Goal: Transaction & Acquisition: Purchase product/service

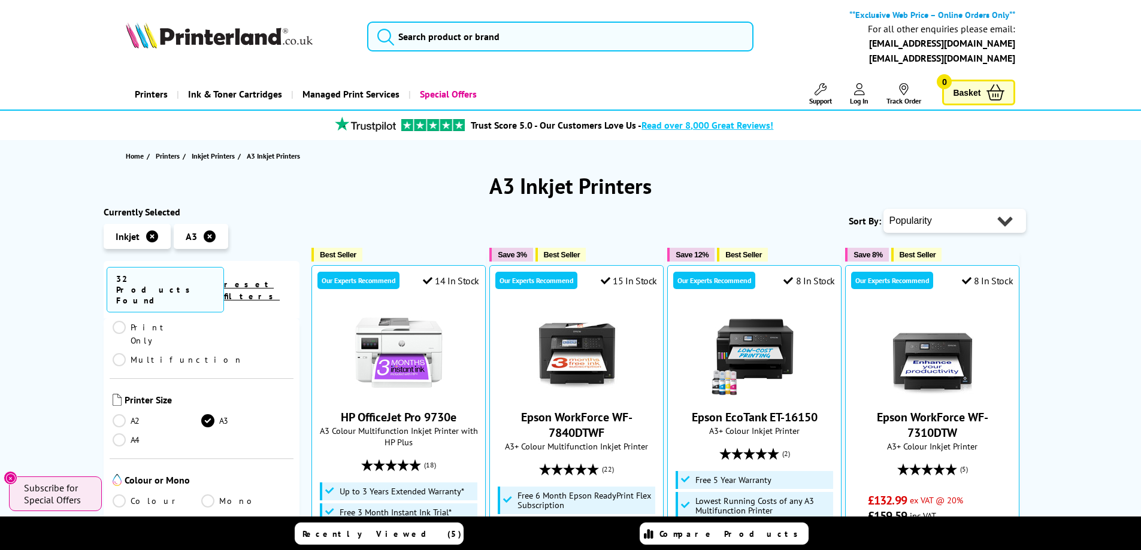
scroll to position [120, 0]
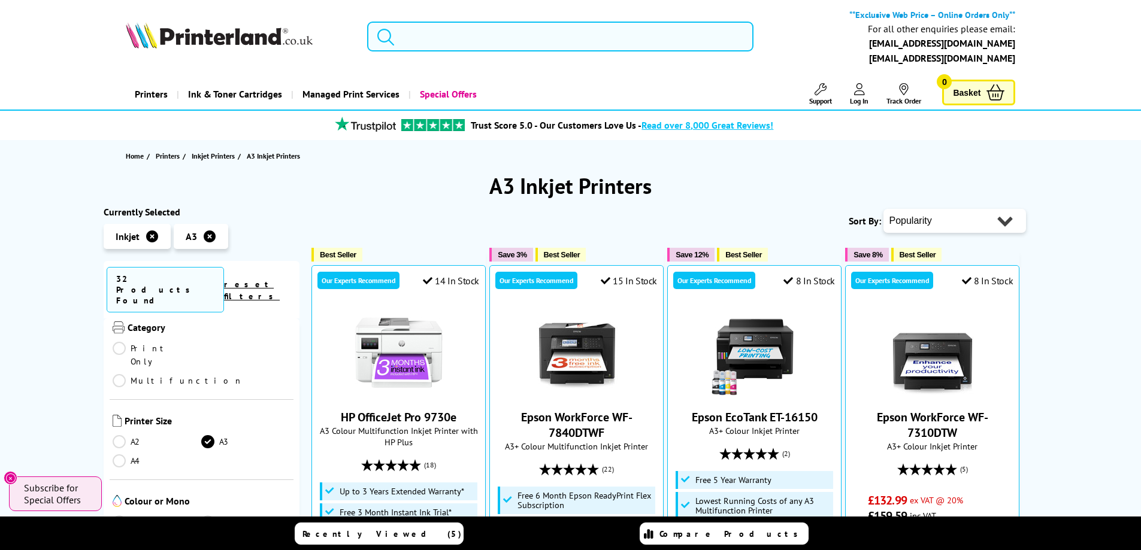
click at [207, 374] on link "Multifunction" at bounding box center [178, 380] width 131 height 13
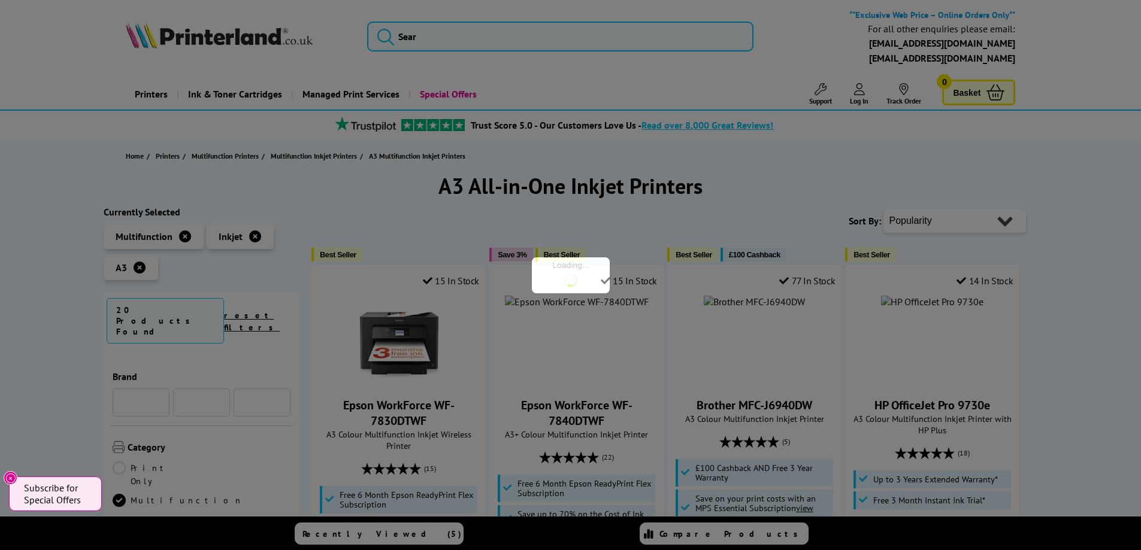
scroll to position [120, 0]
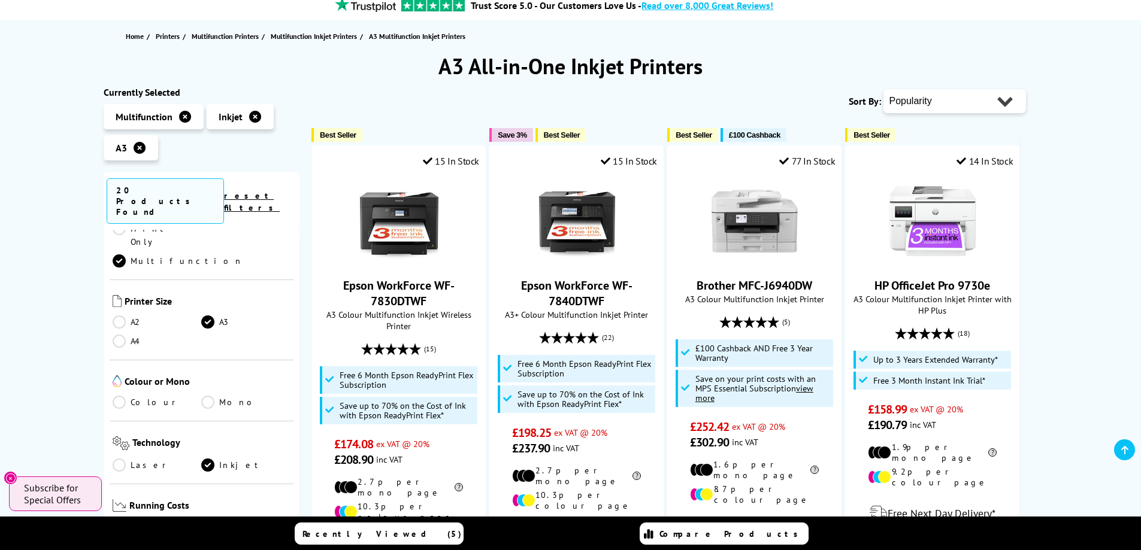
click at [122, 396] on link "Colour" at bounding box center [157, 402] width 89 height 13
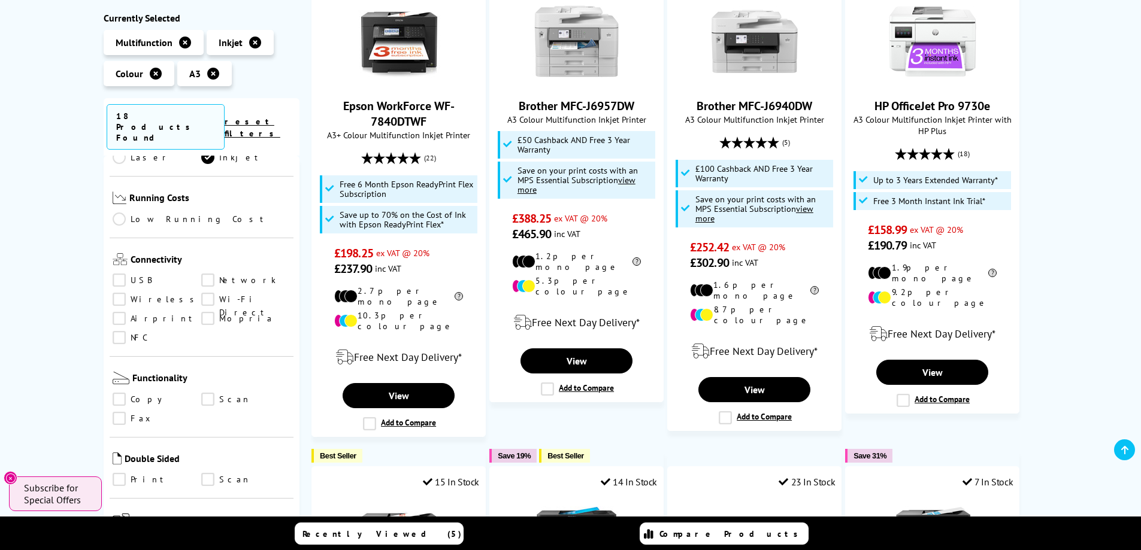
scroll to position [359, 0]
click at [125, 268] on link "USB" at bounding box center [157, 274] width 89 height 13
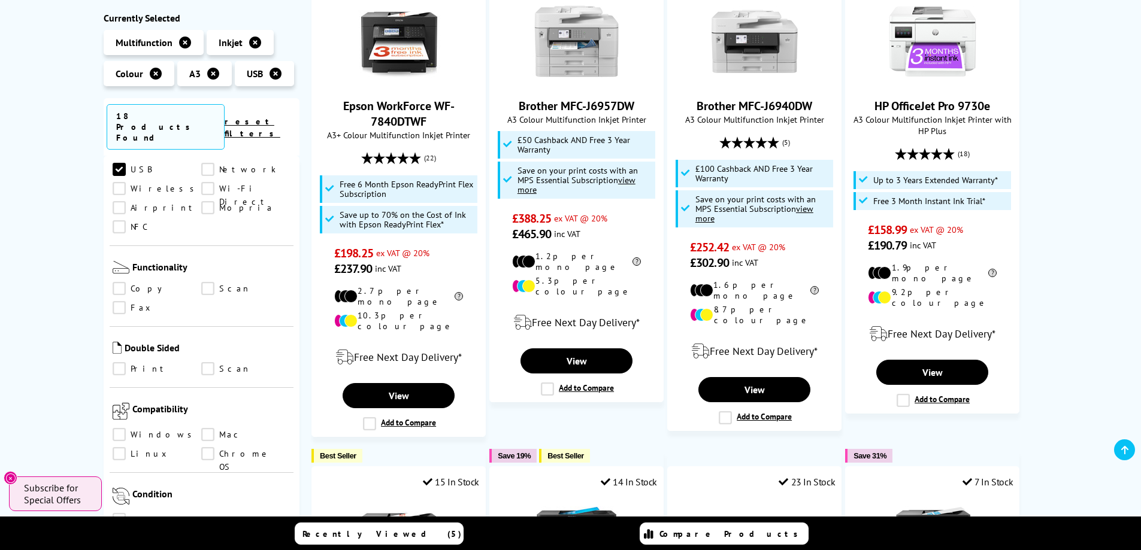
scroll to position [479, 0]
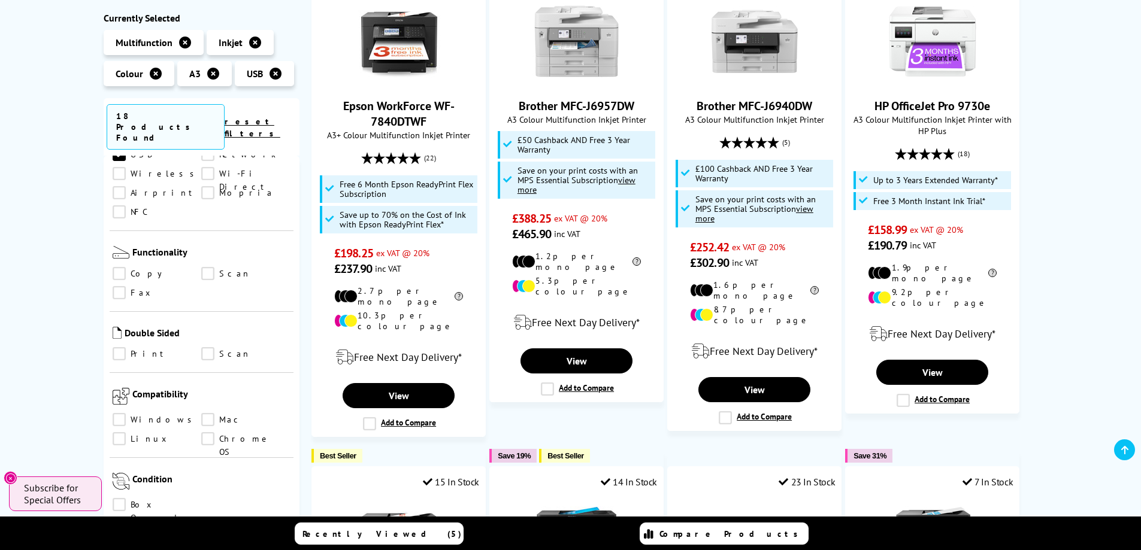
click at [122, 348] on link "Print" at bounding box center [157, 354] width 89 height 13
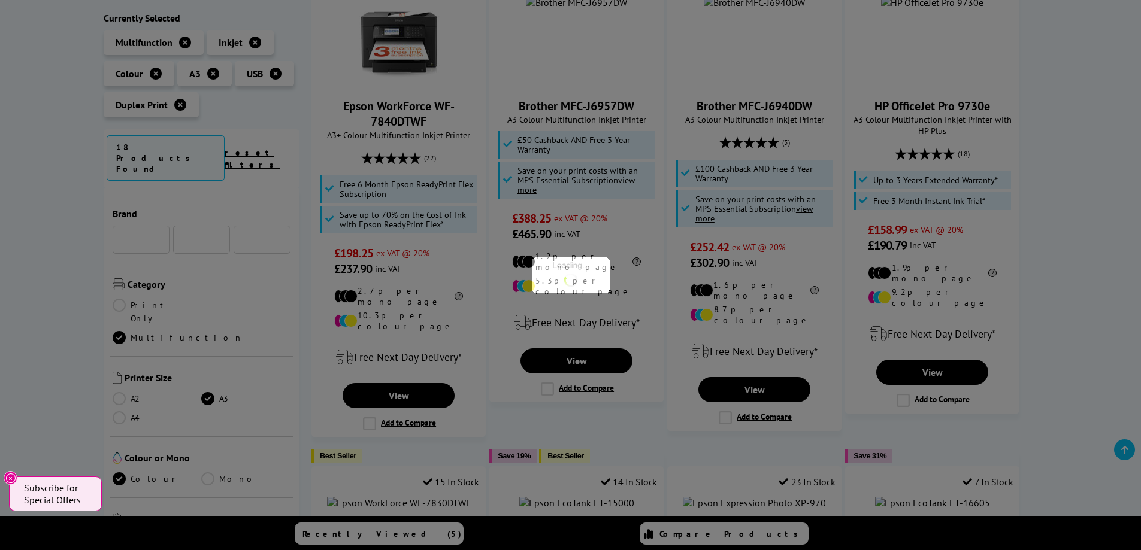
scroll to position [479, 0]
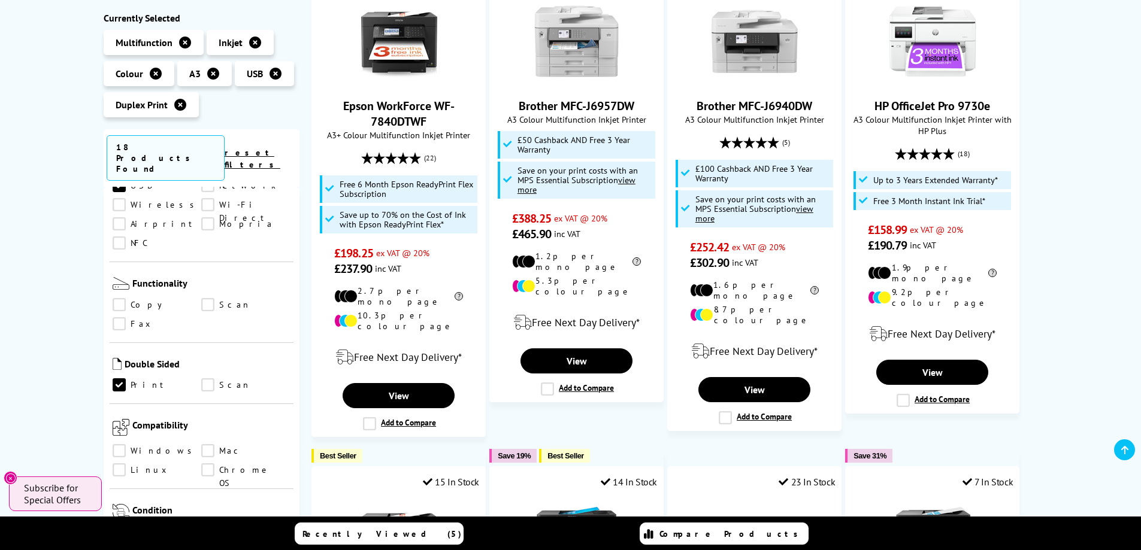
click at [211, 379] on link "Scan" at bounding box center [245, 385] width 89 height 13
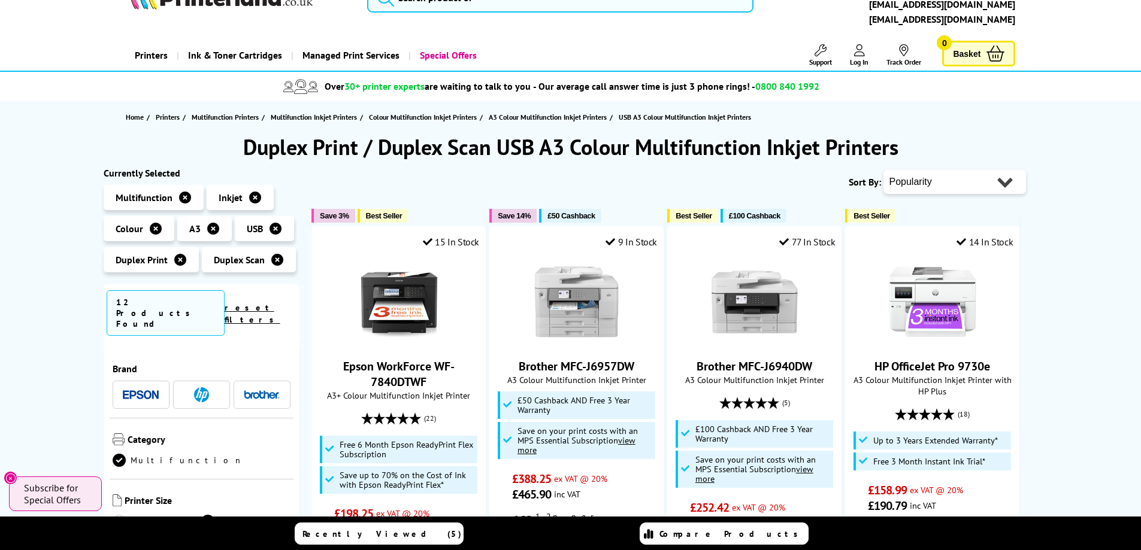
scroll to position [60, 0]
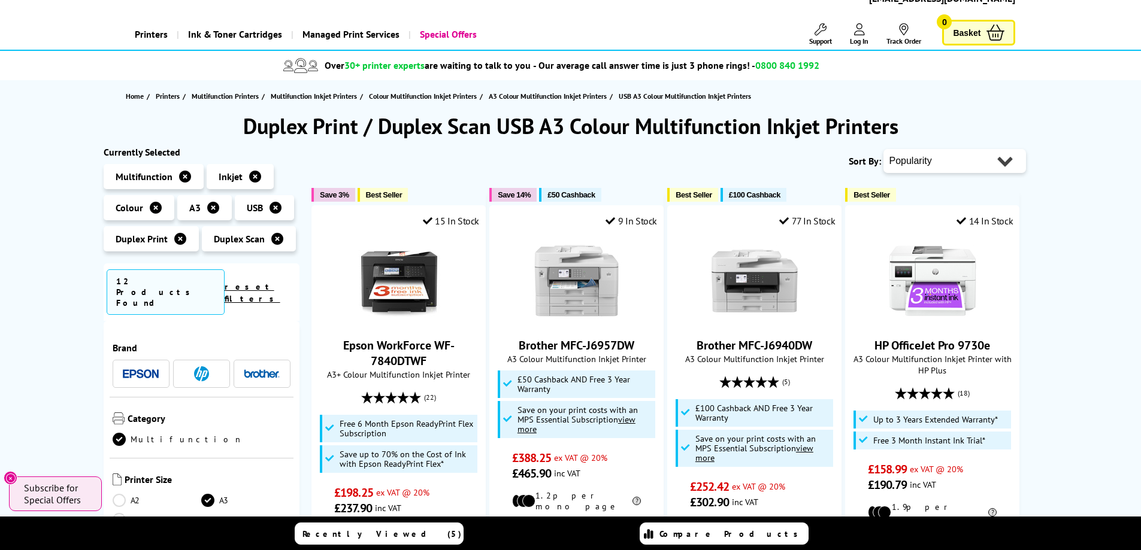
click at [274, 208] on icon at bounding box center [275, 208] width 12 height 12
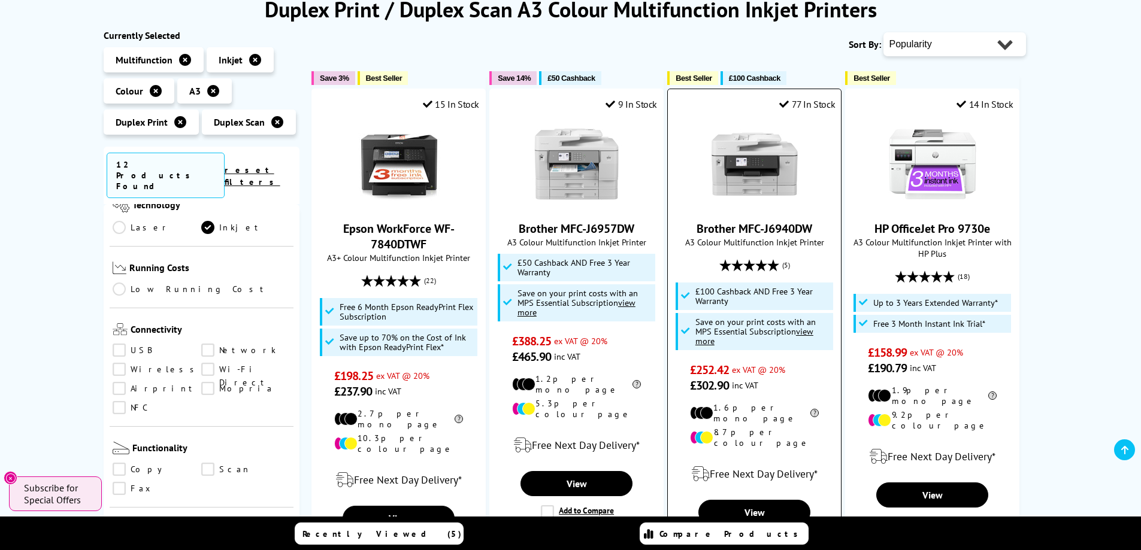
scroll to position [180, 0]
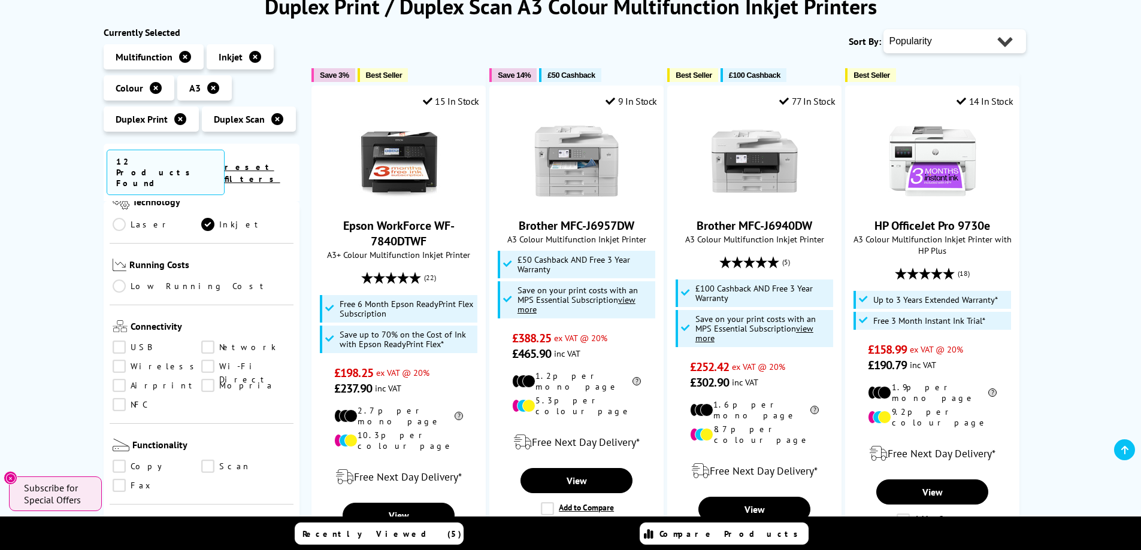
click at [984, 43] on select "Popularity Rating Price - Low to High Price - High to Low Running Costs - Low t…" at bounding box center [954, 41] width 143 height 24
select select "Price Ascending"
click at [883, 29] on select "Popularity Rating Price - Low to High Price - High to Low Running Costs - Low t…" at bounding box center [954, 41] width 143 height 24
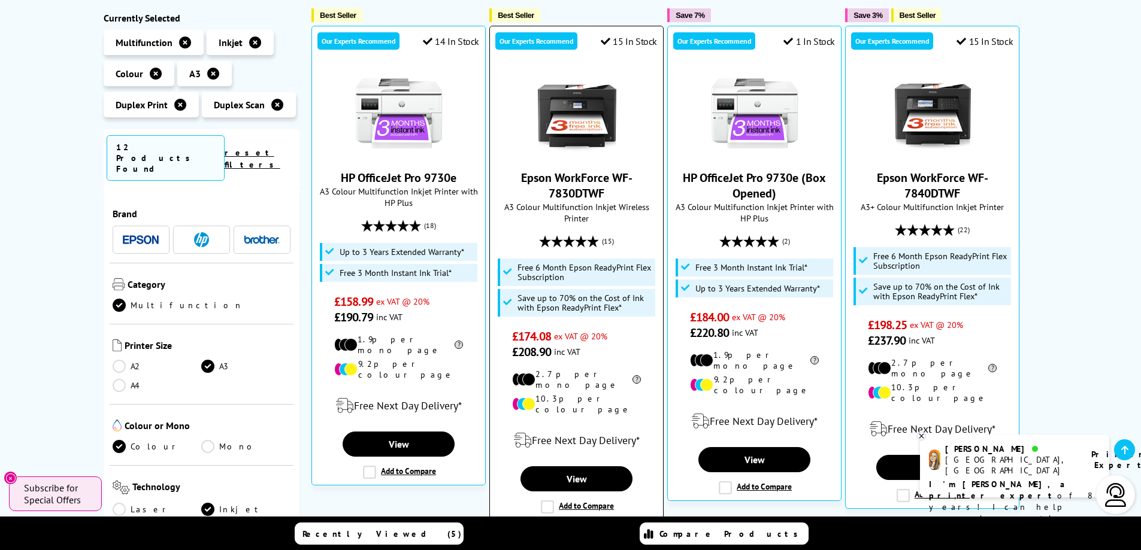
click at [575, 195] on link "Epson WorkForce WF-7830DTWF" at bounding box center [576, 185] width 111 height 31
